Goal: Transaction & Acquisition: Book appointment/travel/reservation

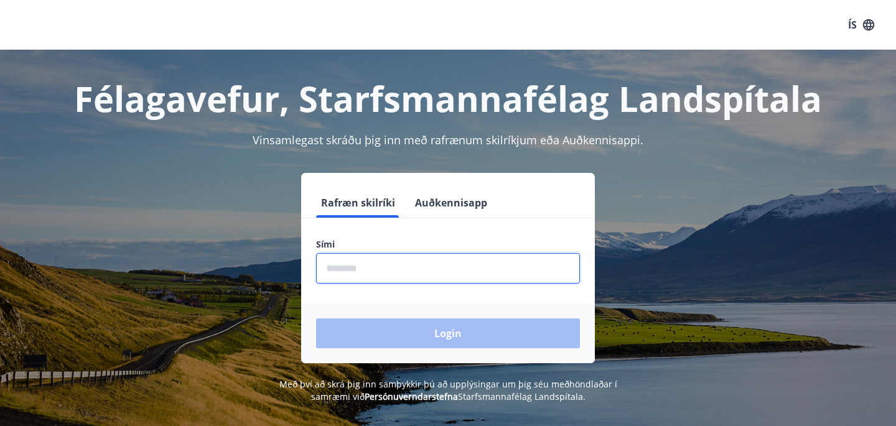
click at [419, 266] on input "phone" at bounding box center [448, 268] width 264 height 30
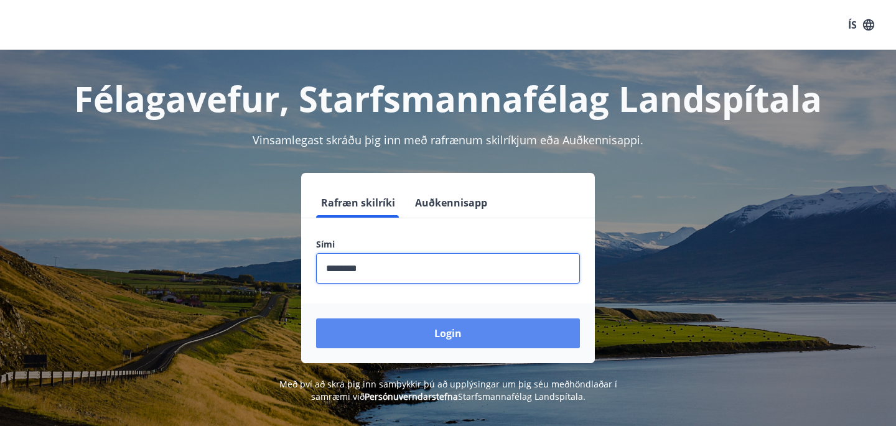
type input "********"
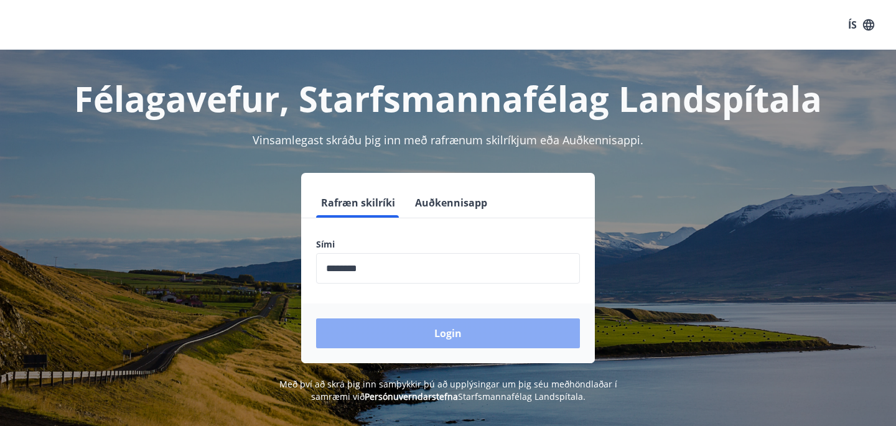
click at [407, 328] on button "Login" at bounding box center [448, 333] width 264 height 30
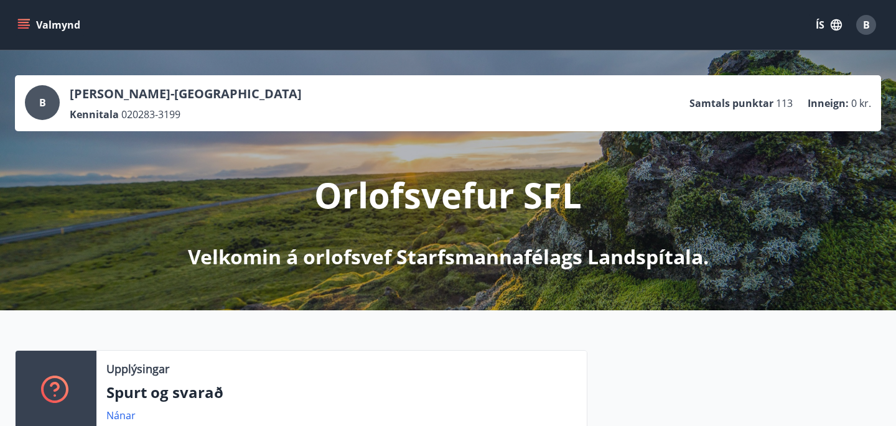
click at [65, 25] on button "Valmynd" at bounding box center [50, 25] width 70 height 22
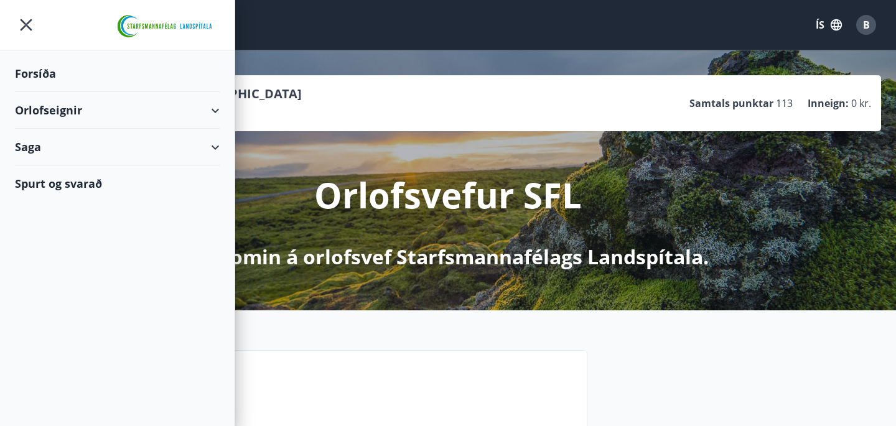
click at [182, 103] on div "Orlofseignir" at bounding box center [117, 110] width 205 height 37
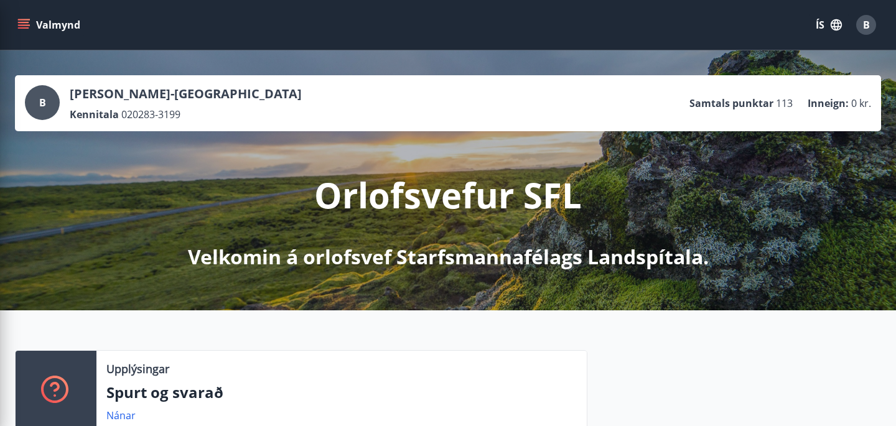
click at [363, 191] on p "Orlofsvefur SFL" at bounding box center [447, 194] width 267 height 47
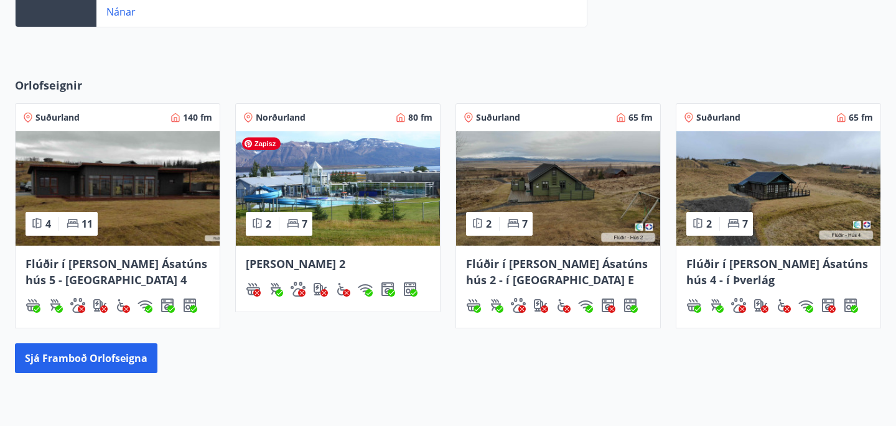
scroll to position [524, 0]
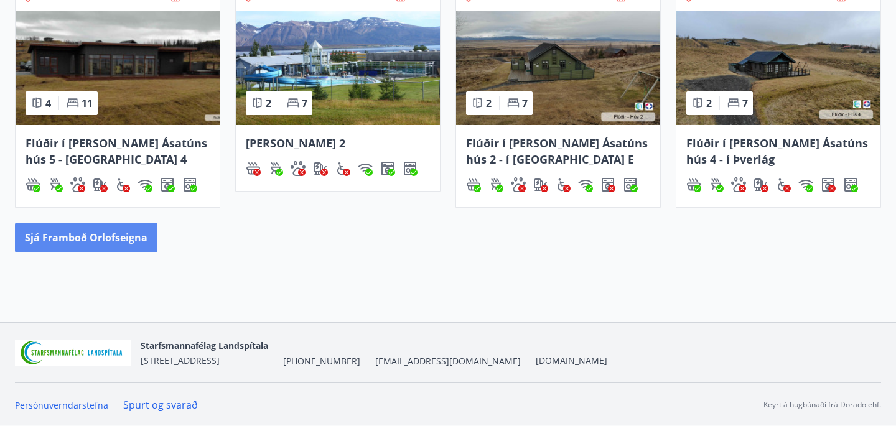
click at [101, 233] on button "Sjá framboð orlofseigna" at bounding box center [86, 238] width 142 height 30
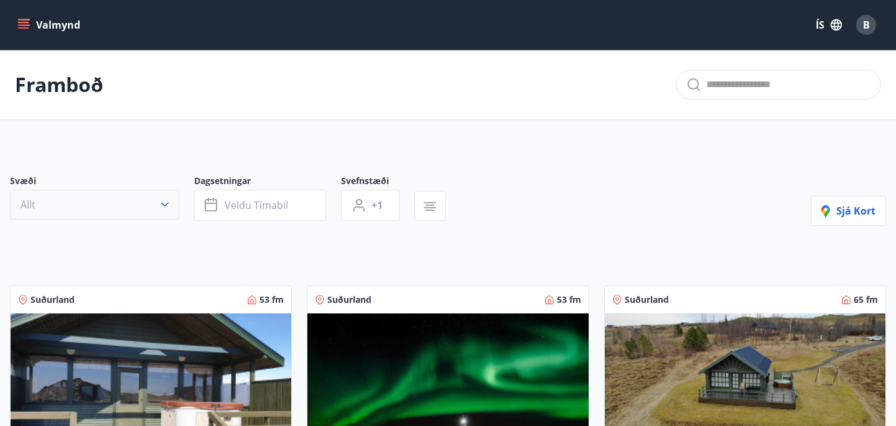
click at [164, 208] on icon "button" at bounding box center [165, 204] width 12 height 12
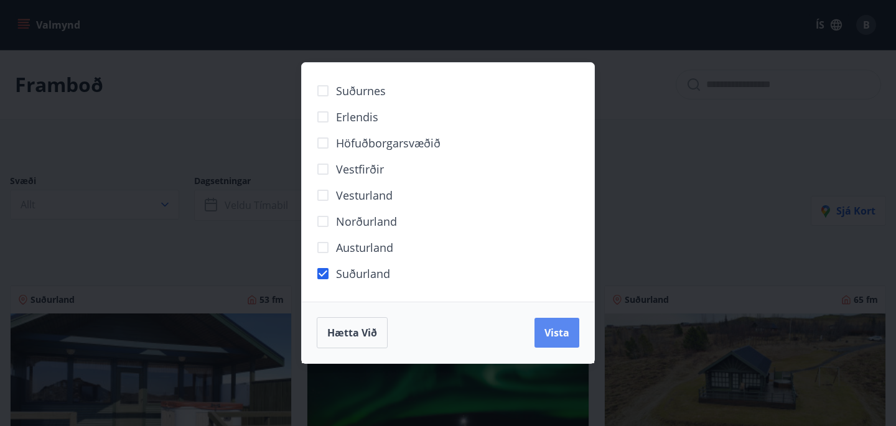
click at [552, 341] on button "Vista" at bounding box center [556, 333] width 45 height 30
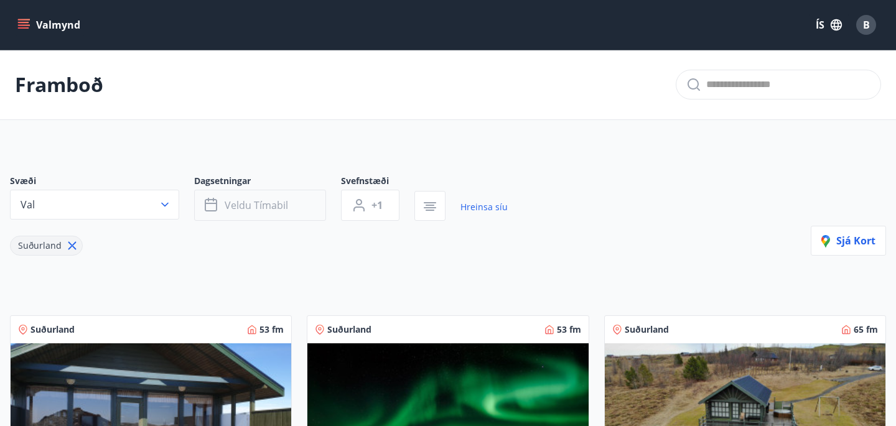
click at [236, 197] on button "Veldu tímabil" at bounding box center [260, 205] width 132 height 31
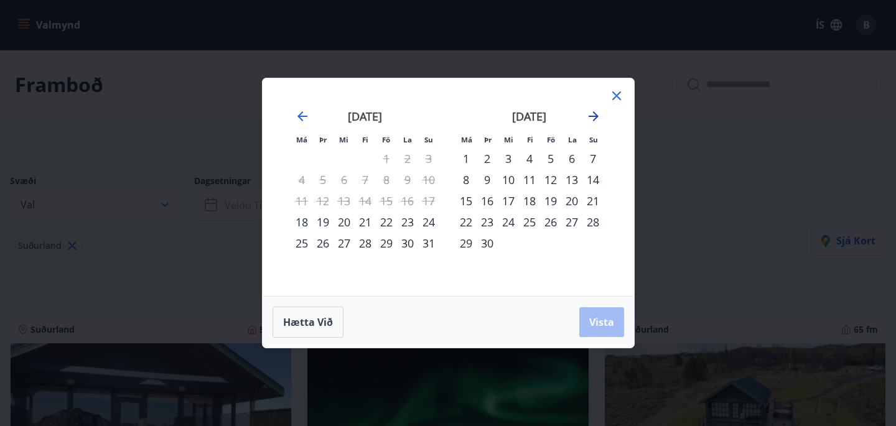
click at [586, 117] on icon "Move forward to switch to the next month." at bounding box center [593, 116] width 15 height 15
click at [609, 96] on icon at bounding box center [616, 95] width 15 height 15
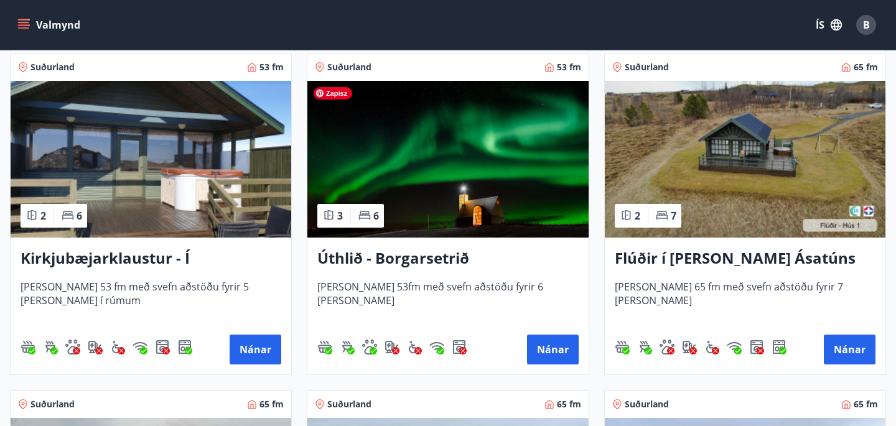
scroll to position [264, 0]
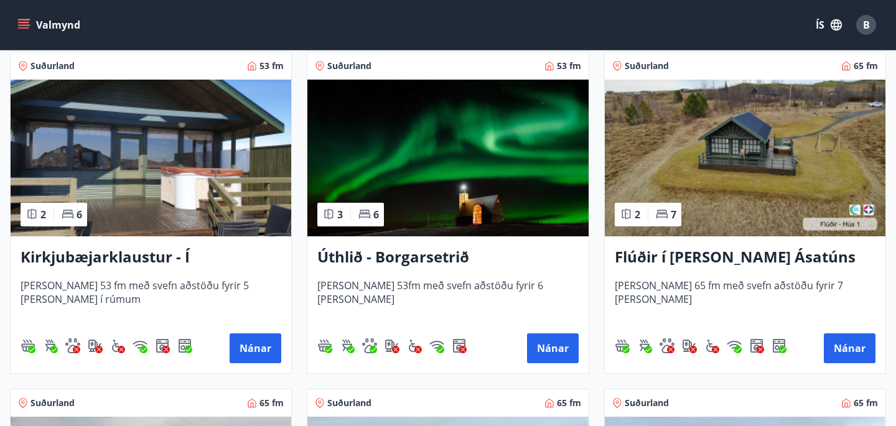
click at [440, 252] on h3 "Úthlið - Borgarsetrið" at bounding box center [447, 257] width 261 height 22
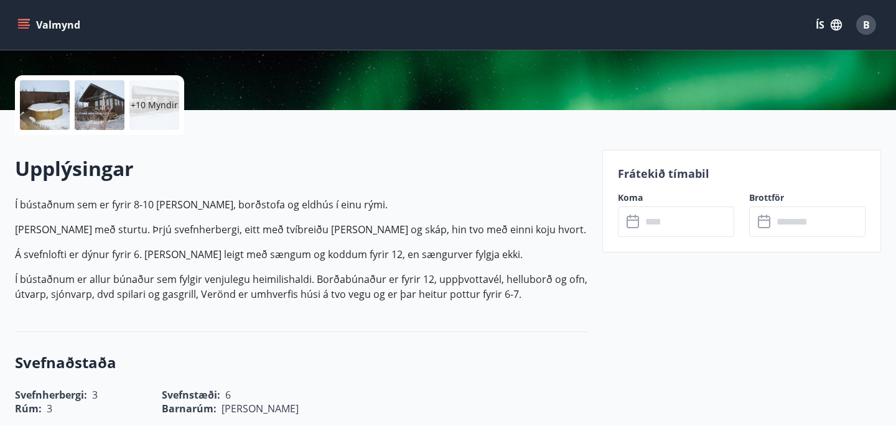
scroll to position [297, 0]
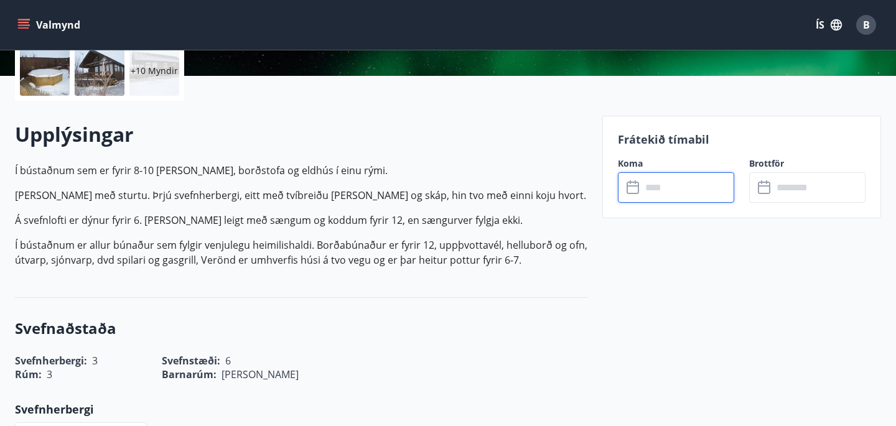
click at [666, 184] on input "text" at bounding box center [687, 187] width 93 height 30
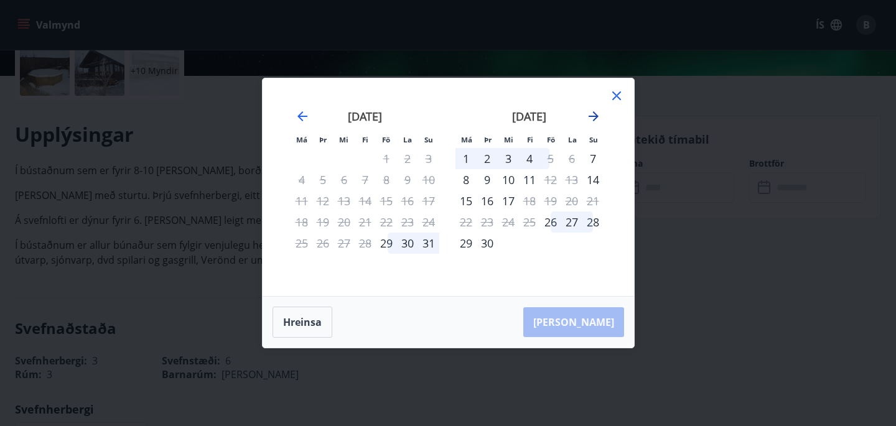
click at [589, 119] on icon "Move forward to switch to the next month." at bounding box center [593, 116] width 15 height 15
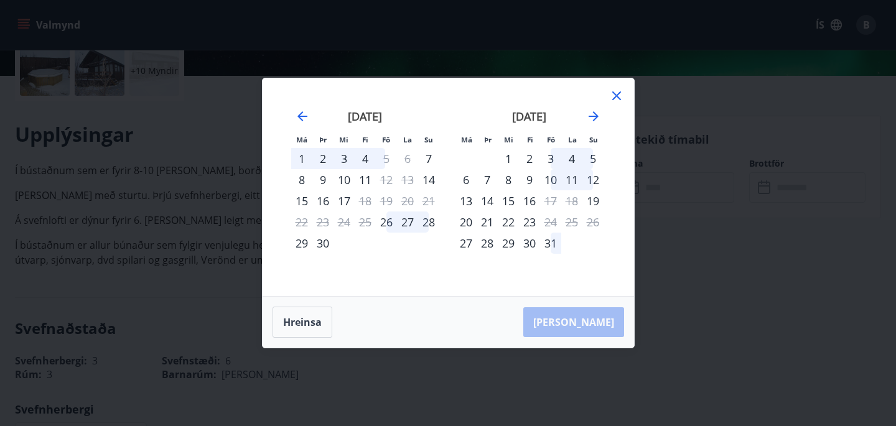
click at [548, 177] on div "10" at bounding box center [550, 179] width 21 height 21
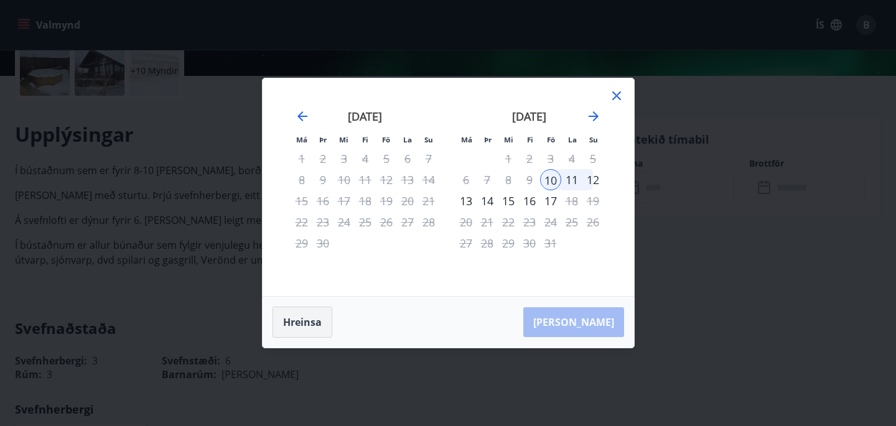
click at [310, 325] on button "Hreinsa" at bounding box center [302, 322] width 60 height 31
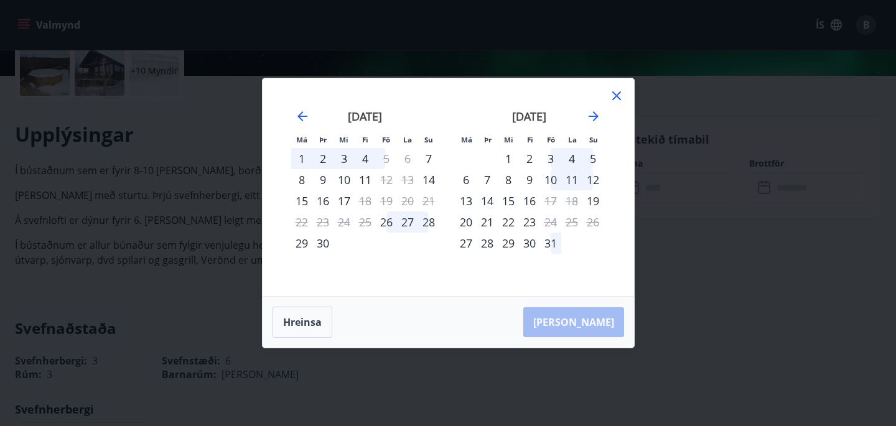
click at [525, 179] on div "9" at bounding box center [529, 179] width 21 height 21
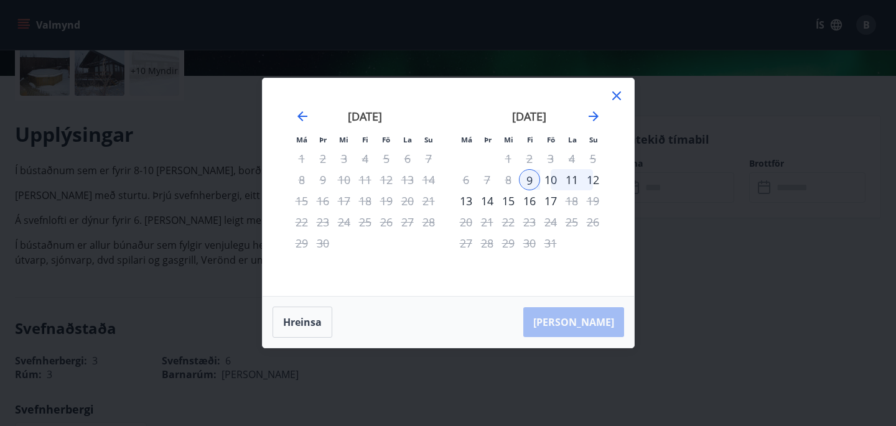
click at [593, 182] on div "12" at bounding box center [592, 179] width 21 height 21
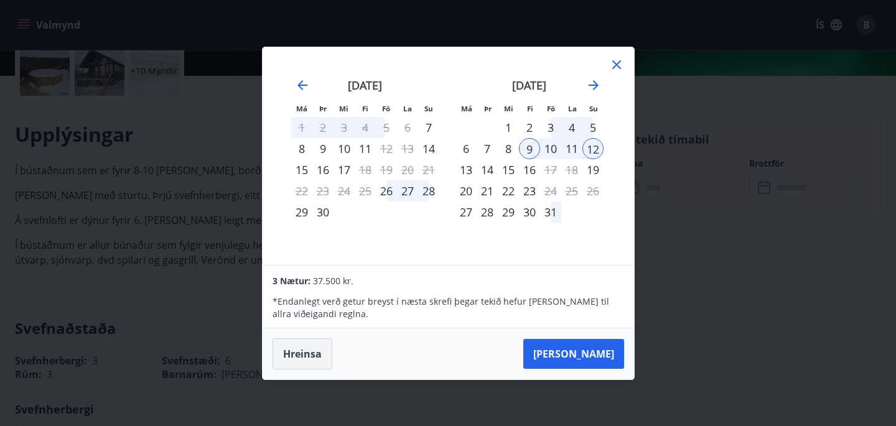
click at [306, 358] on button "Hreinsa" at bounding box center [302, 353] width 60 height 31
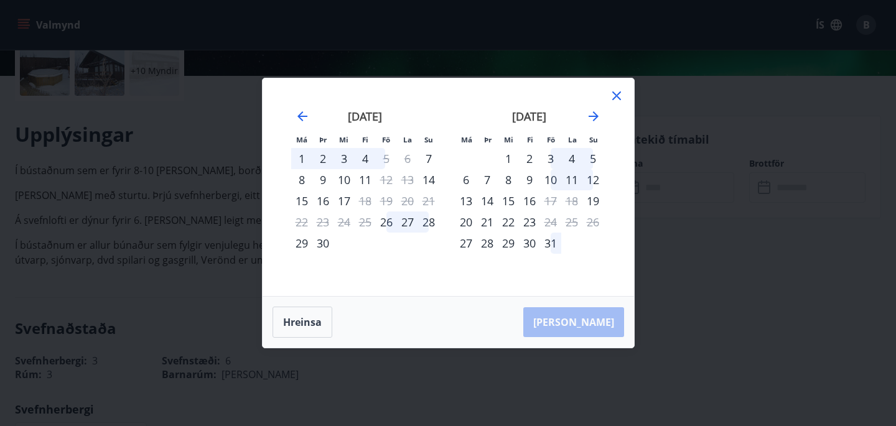
click at [548, 184] on div "10" at bounding box center [550, 179] width 21 height 21
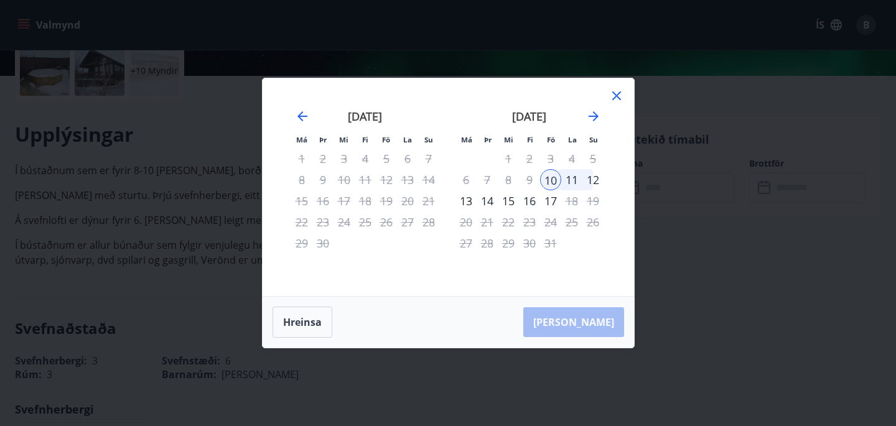
click at [597, 176] on div "12" at bounding box center [592, 179] width 21 height 21
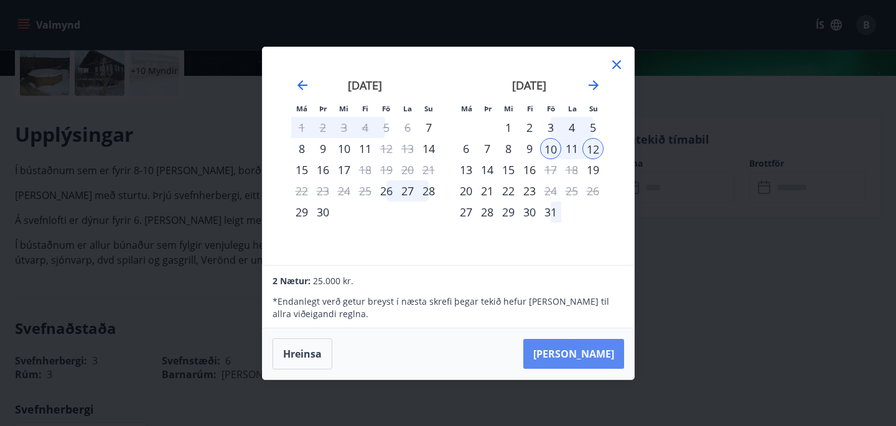
click at [587, 353] on button "Taka Frá" at bounding box center [573, 354] width 101 height 30
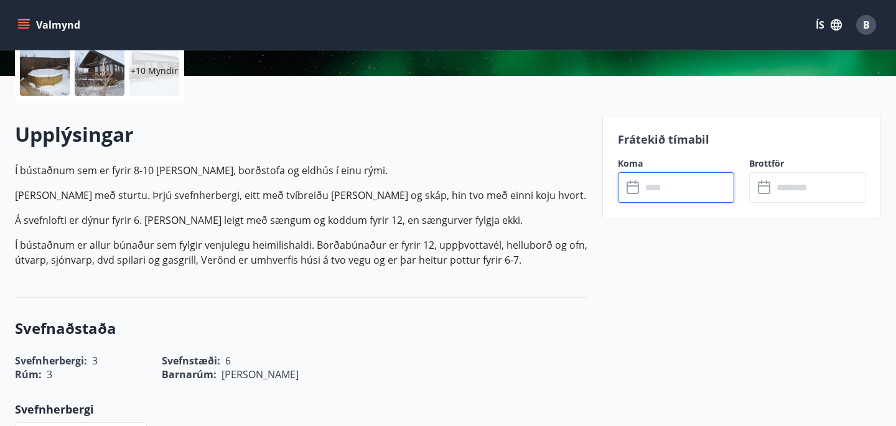
type input "******"
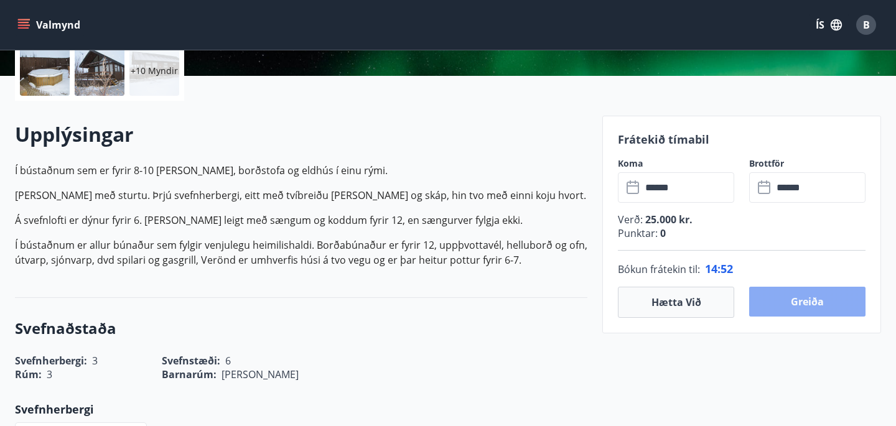
click at [807, 298] on button "Greiða" at bounding box center [807, 302] width 116 height 30
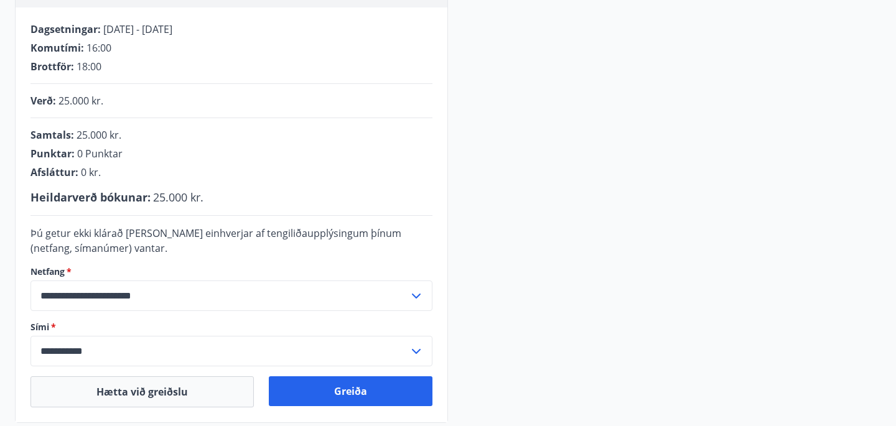
scroll to position [297, 0]
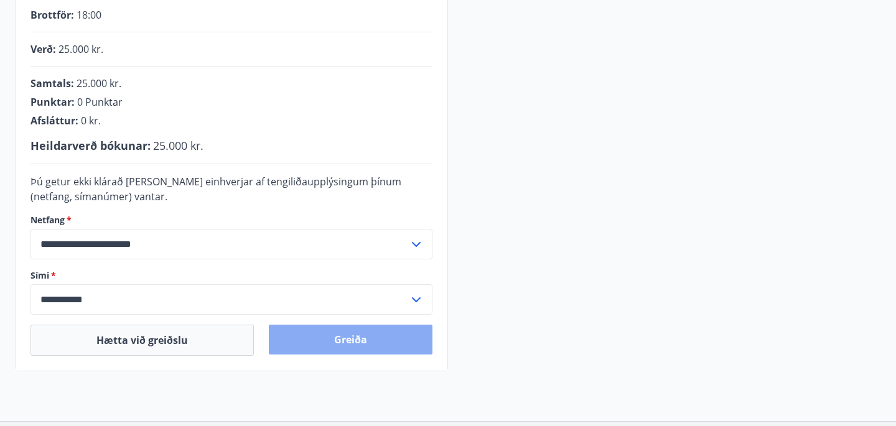
click at [344, 342] on button "Greiða" at bounding box center [351, 340] width 164 height 30
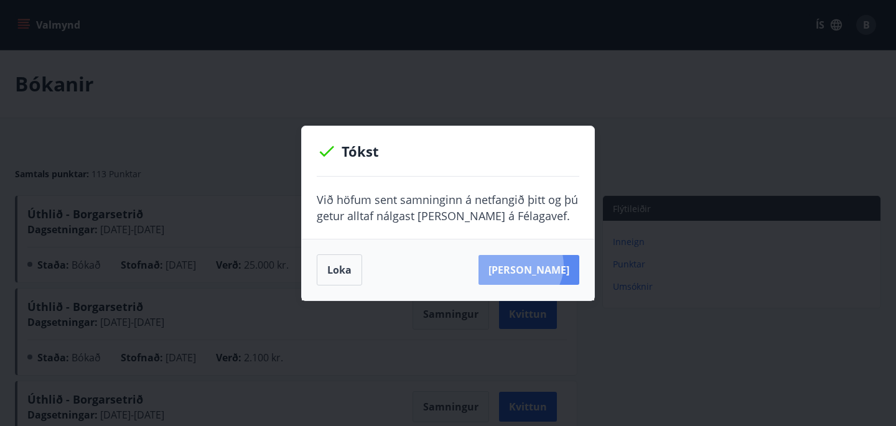
click at [536, 266] on button "[PERSON_NAME]" at bounding box center [528, 270] width 101 height 30
click at [347, 271] on button "Loka" at bounding box center [339, 269] width 45 height 31
